Goal: Find specific page/section: Find specific page/section

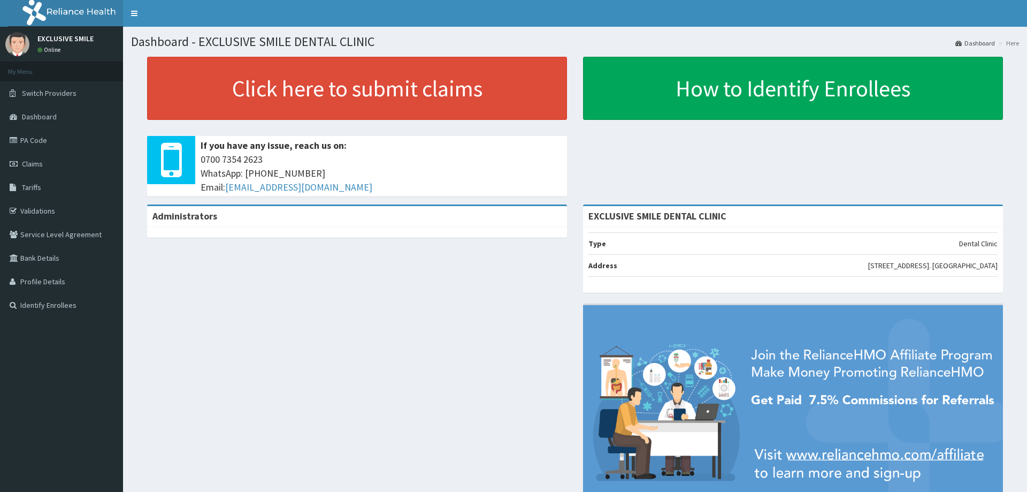
scroll to position [60, 0]
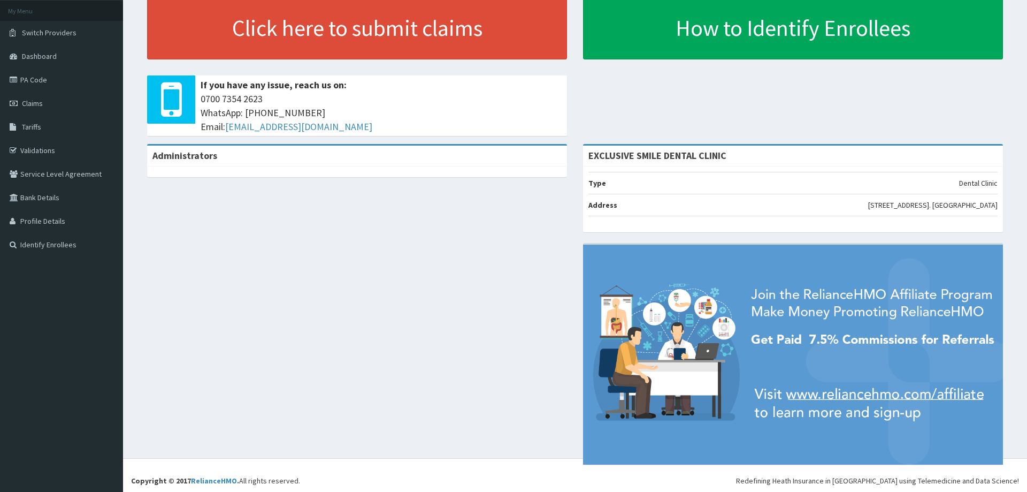
click at [766, 98] on div "Click here to submit claims If you have any issue, reach us on: [PHONE_NUMBER] …" at bounding box center [575, 70] width 888 height 148
click at [49, 79] on link "PA Code" at bounding box center [61, 80] width 123 height 24
drag, startPoint x: 606, startPoint y: 87, endPoint x: 625, endPoint y: 92, distance: 19.2
click at [606, 87] on div "Click here to submit claims If you have any issue, reach us on: [PHONE_NUMBER] …" at bounding box center [575, 70] width 888 height 148
drag, startPoint x: 682, startPoint y: 74, endPoint x: 723, endPoint y: 169, distance: 104.0
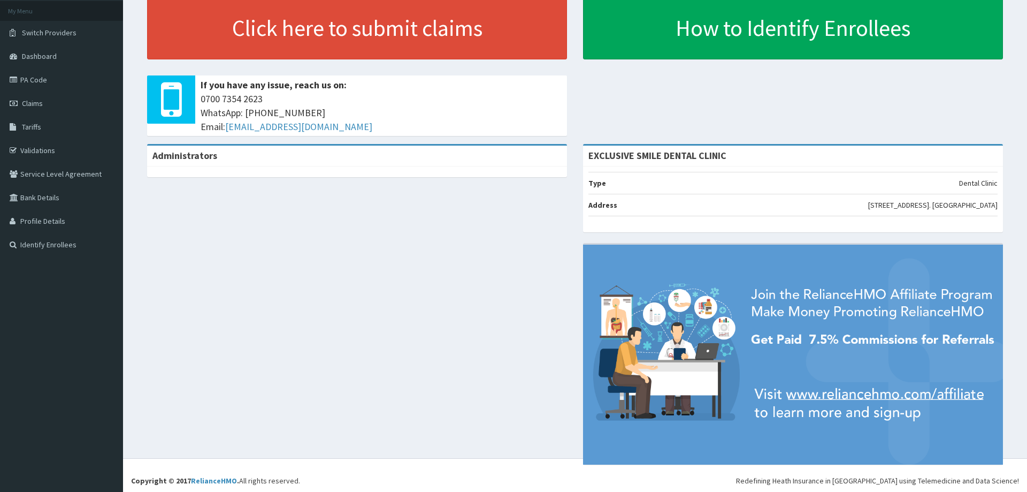
click at [682, 74] on div "Click here to submit claims If you have any issue, reach us on: 0700 7354 2623 …" at bounding box center [575, 70] width 888 height 148
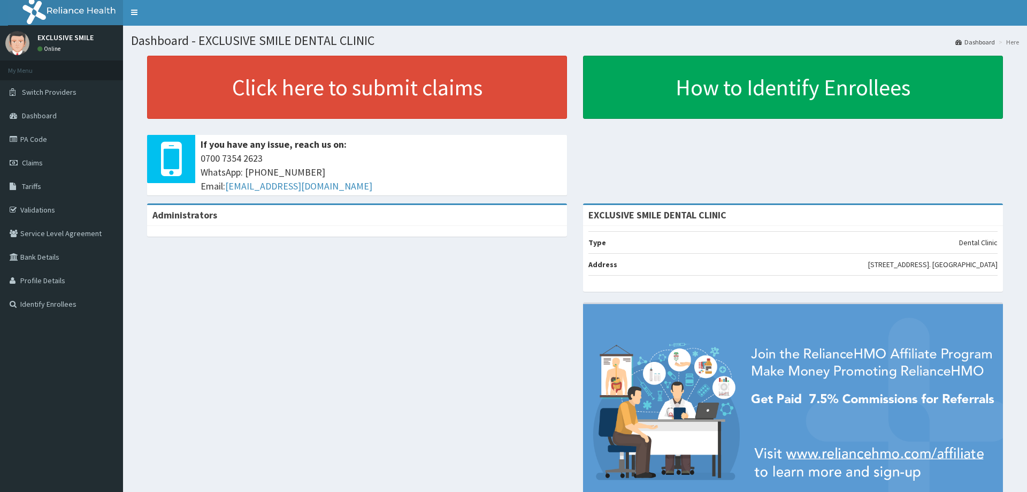
scroll to position [0, 0]
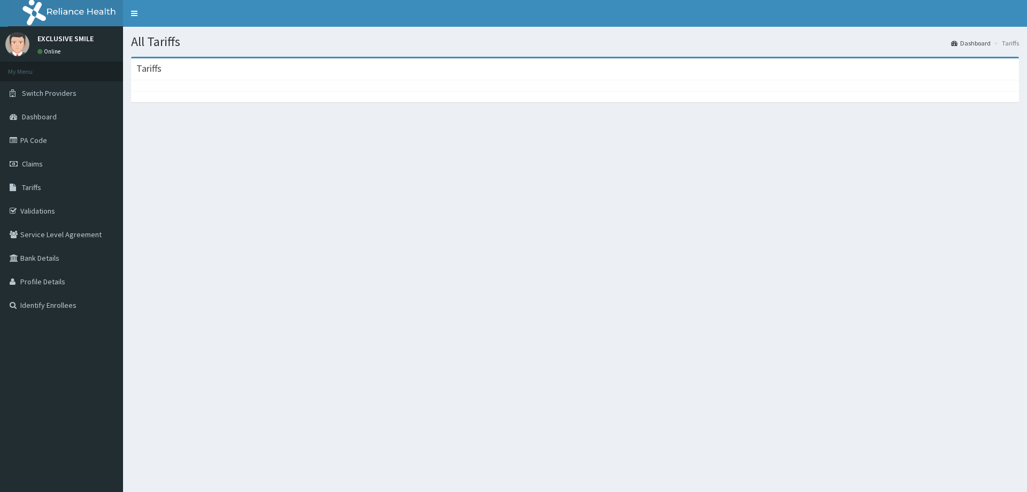
click at [568, 49] on h1 "All Tariffs" at bounding box center [575, 42] width 888 height 14
click at [576, 67] on div "Tariffs" at bounding box center [575, 69] width 888 height 22
click at [29, 192] on span "Tariffs" at bounding box center [31, 187] width 19 height 10
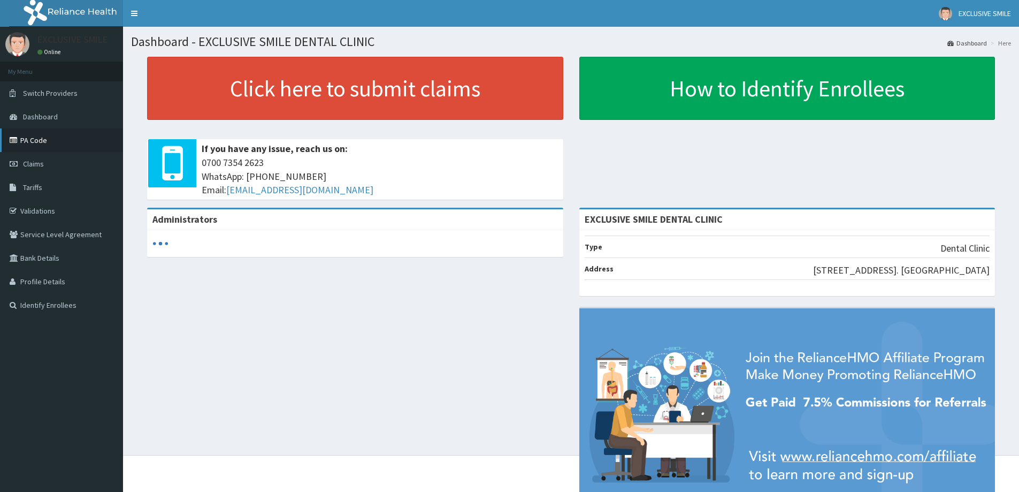
click at [43, 145] on link "PA Code" at bounding box center [61, 140] width 123 height 24
click at [31, 143] on link "PA Code" at bounding box center [61, 140] width 123 height 24
click at [718, 150] on div "Click here to submit claims If you have any issue, reach us on: 0700 7354 2623 …" at bounding box center [571, 132] width 880 height 151
click at [507, 39] on h1 "Dashboard - EXCLUSIVE SMILE DENTAL CLINIC" at bounding box center [571, 42] width 880 height 14
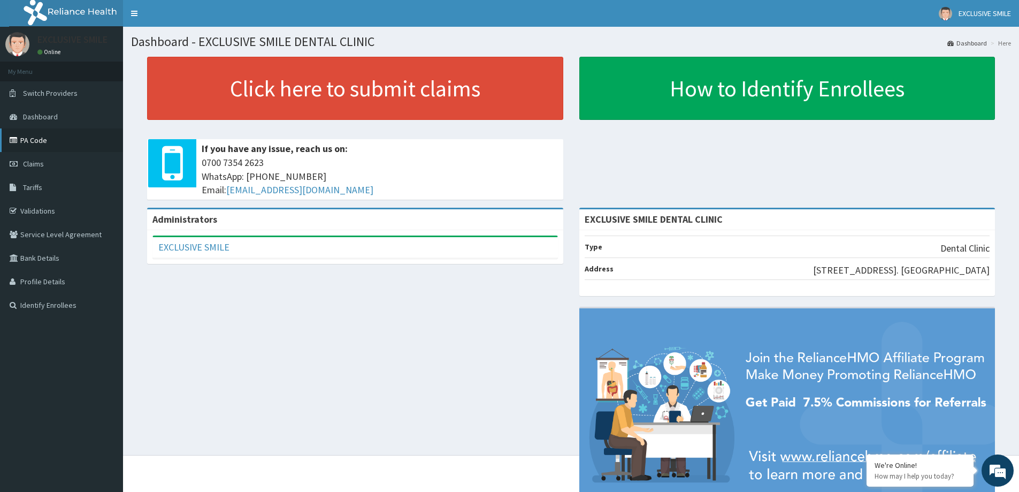
click at [21, 137] on link "PA Code" at bounding box center [61, 140] width 123 height 24
